Goal: Information Seeking & Learning: Learn about a topic

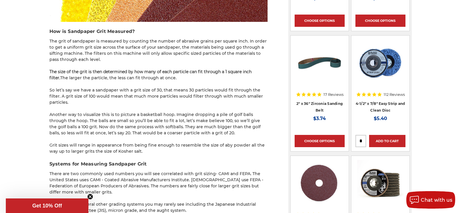
scroll to position [553, 0]
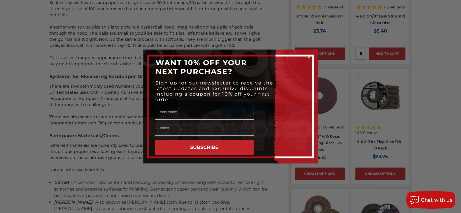
click at [311, 56] on circle "Close dialog" at bounding box center [309, 57] width 6 height 6
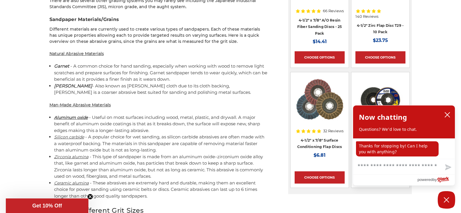
scroll to position [669, 0]
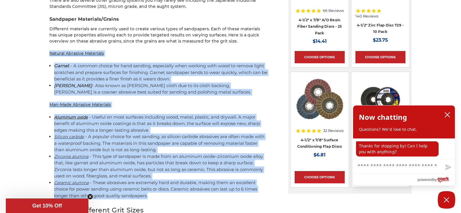
drag, startPoint x: 50, startPoint y: 35, endPoint x: 217, endPoint y: 177, distance: 219.3
copy div "Loremip Dolorsit Ametconse Adipis - E seddoe tempor inc utla etdolor, magnaaliq…"
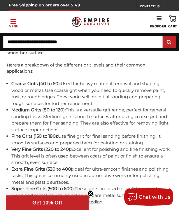
scroll to position [1149, 0]
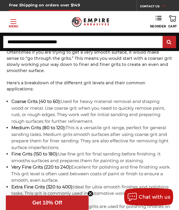
drag, startPoint x: 61, startPoint y: 81, endPoint x: 101, endPoint y: 100, distance: 44.1
click at [101, 100] on li "Coarse Grits (40 to 60): Used for heavy material removal and shaping wood or me…" at bounding box center [91, 111] width 161 height 26
copy li "Used for heavy material removal and shaping wood or metal. Use coarse grit when…"
drag, startPoint x: 67, startPoint y: 108, endPoint x: 136, endPoint y: 123, distance: 70.3
click at [171, 129] on li "Medium Grits (80 to 120): This is a versatile grit range, perfect for general s…" at bounding box center [91, 137] width 161 height 26
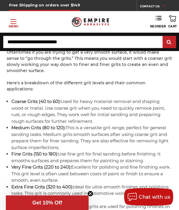
copy li "This is a versatile grit range, perfect for general sanding tasks. Medium grits…"
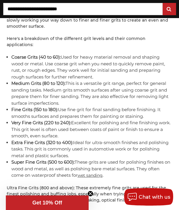
scroll to position [1208, 0]
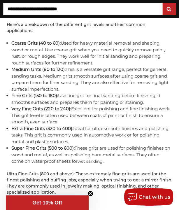
click at [58, 92] on li "Fine Grits (150 to 180): Use fine grit for final sanding before finishing. It s…" at bounding box center [91, 98] width 161 height 13
drag, startPoint x: 12, startPoint y: 76, endPoint x: 77, endPoint y: 102, distance: 70.4
click at [77, 102] on ul "Coarse Grits (40 to 60): Used for heavy material removal and shaping wood or me…" at bounding box center [91, 102] width 161 height 125
copy ul "Fine Grits (150 to 180): Use fine grit for final sanding before finishing. It s…"
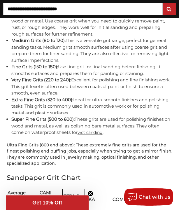
scroll to position [1237, 0]
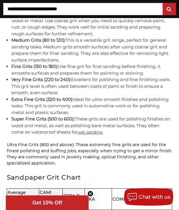
drag, startPoint x: 74, startPoint y: 79, endPoint x: 111, endPoint y: 93, distance: 40.1
click at [111, 96] on li "Extra Fine Grits (320 to 400): Ideal for ultra-smooth finishes and polishing ta…" at bounding box center [91, 106] width 161 height 20
copy li "Ideal for ultra-smooth finishes and polishing tasks. This grit is commonly used…"
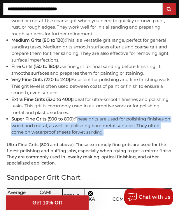
drag, startPoint x: 77, startPoint y: 100, endPoint x: 120, endPoint y: 113, distance: 45.4
click at [120, 116] on li "Super Fine Grits (500 to 600): These grits are used for polishing finishes on w…" at bounding box center [91, 126] width 161 height 20
copy li "These grits are used for polishing finishes on wood and metal, as well as polis…"
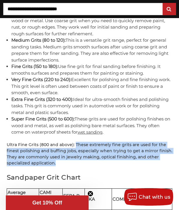
drag, startPoint x: 75, startPoint y: 123, endPoint x: 110, endPoint y: 143, distance: 40.2
click at [110, 143] on p "Ultra Fine Grits (800 and above): These extremely fine grits are used for the f…" at bounding box center [90, 153] width 166 height 24
copy p "These extremely fine grits are used for the finest polishing and buffing jobs, …"
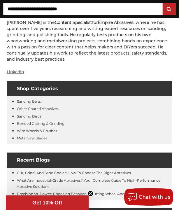
scroll to position [1906, 0]
